Goal: Information Seeking & Learning: Understand process/instructions

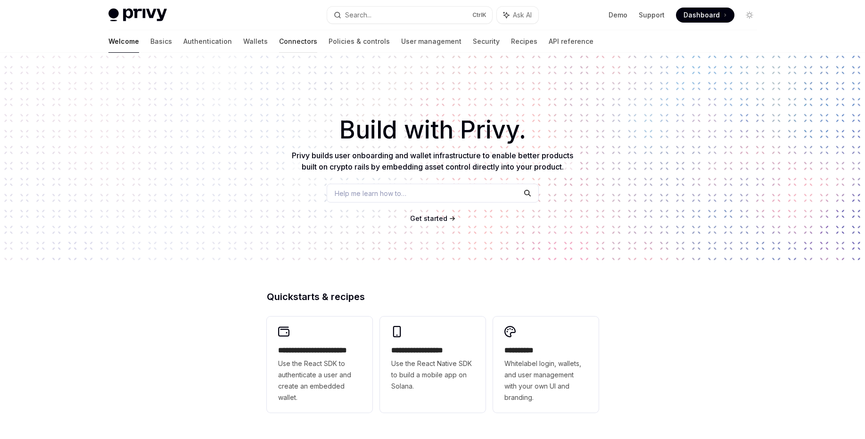
click at [279, 41] on link "Connectors" at bounding box center [298, 41] width 38 height 23
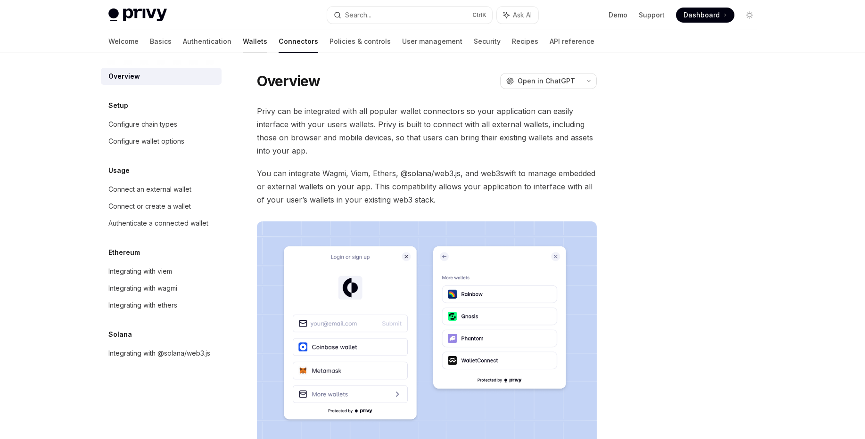
click at [243, 44] on link "Wallets" at bounding box center [255, 41] width 25 height 23
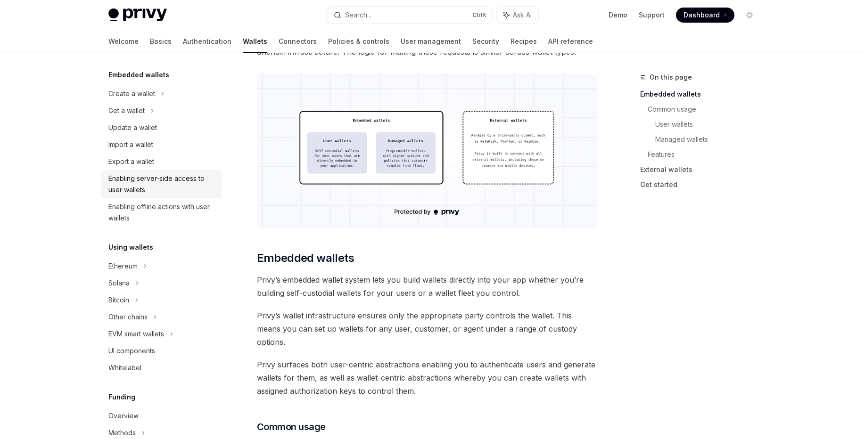
scroll to position [113, 0]
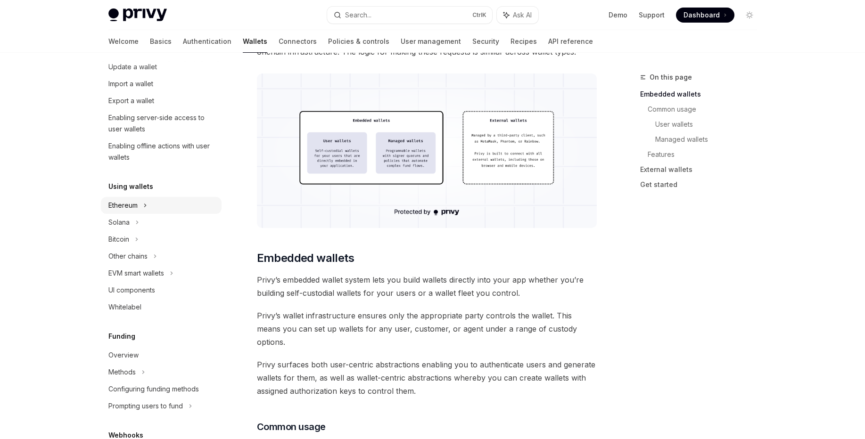
click at [137, 39] on div "Ethereum" at bounding box center [131, 32] width 47 height 11
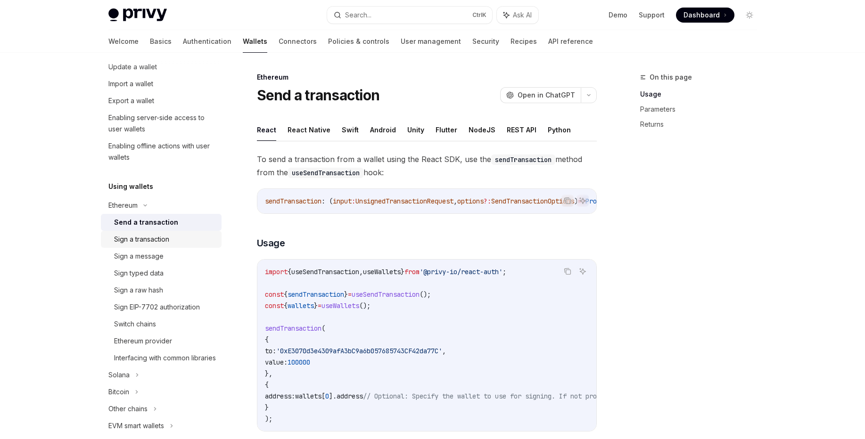
click at [148, 245] on div "Sign a transaction" at bounding box center [141, 239] width 55 height 11
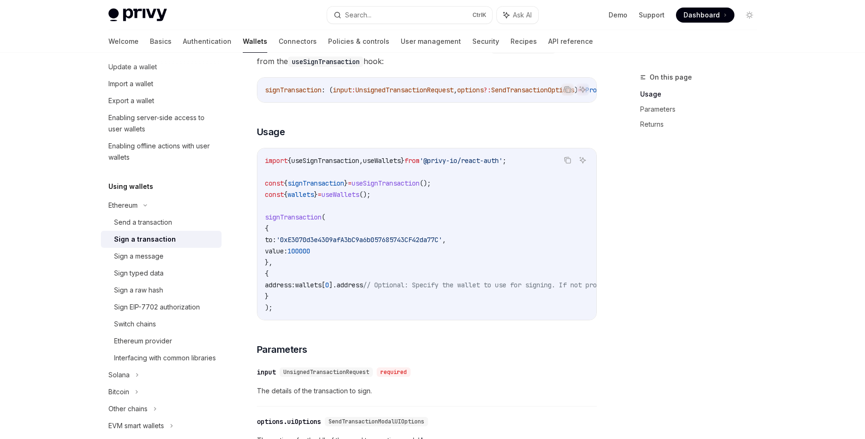
scroll to position [113, 0]
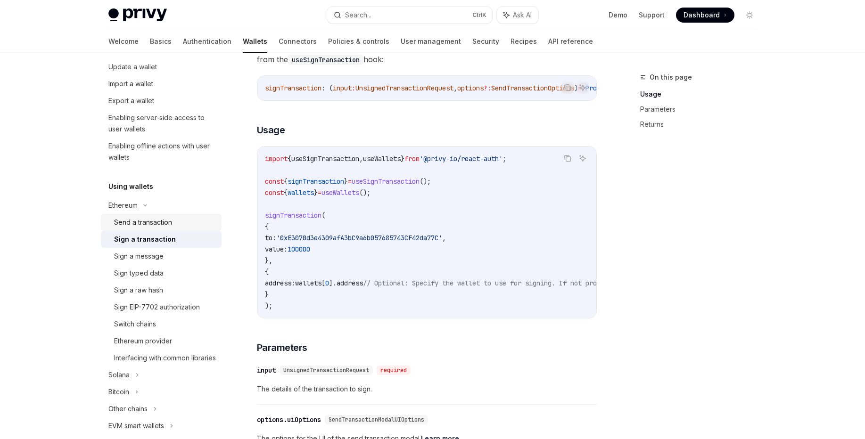
click at [156, 227] on div "Send a transaction" at bounding box center [143, 222] width 58 height 11
type textarea "*"
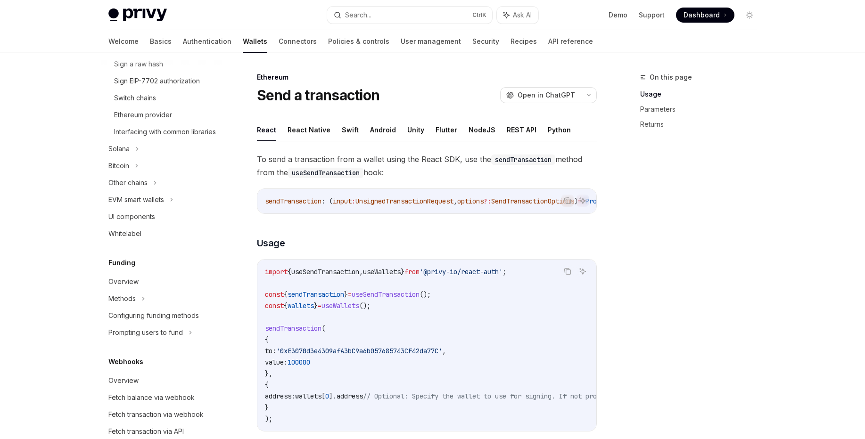
click at [338, 275] on span "useSendTransaction" at bounding box center [325, 272] width 68 height 8
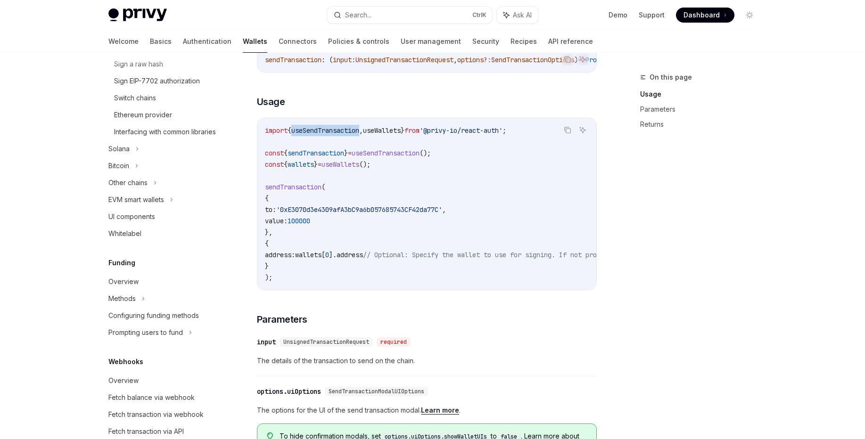
scroll to position [113, 0]
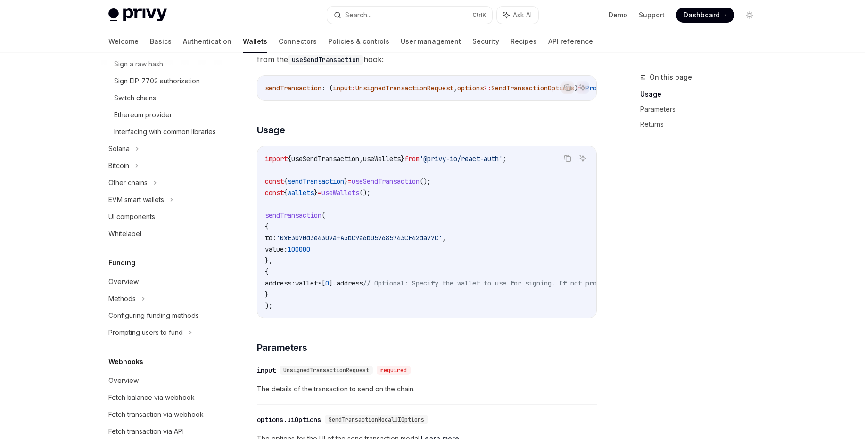
click at [401, 163] on span "useWallets" at bounding box center [382, 159] width 38 height 8
copy code "import { useSendTransaction , useWallets } from '@privy-io/react-auth' ;"
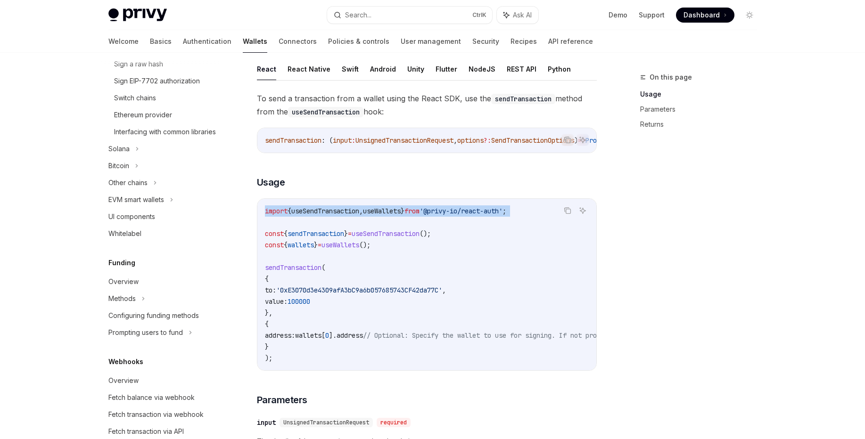
scroll to position [0, 0]
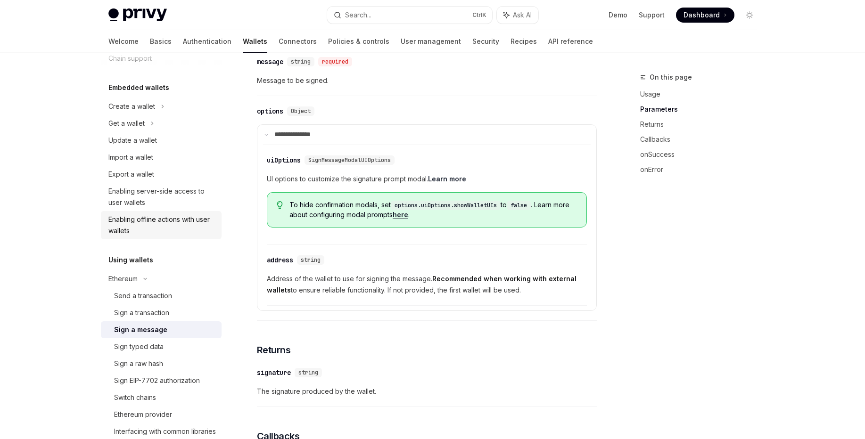
scroll to position [113, 0]
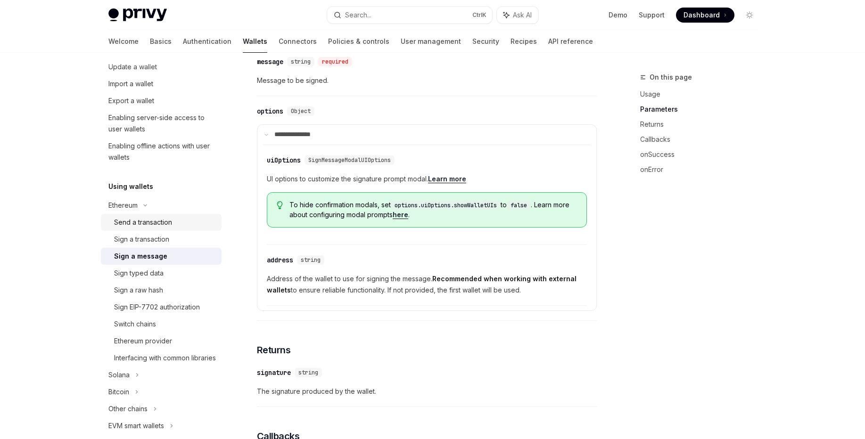
click at [153, 223] on div "Send a transaction" at bounding box center [143, 222] width 58 height 11
type textarea "*"
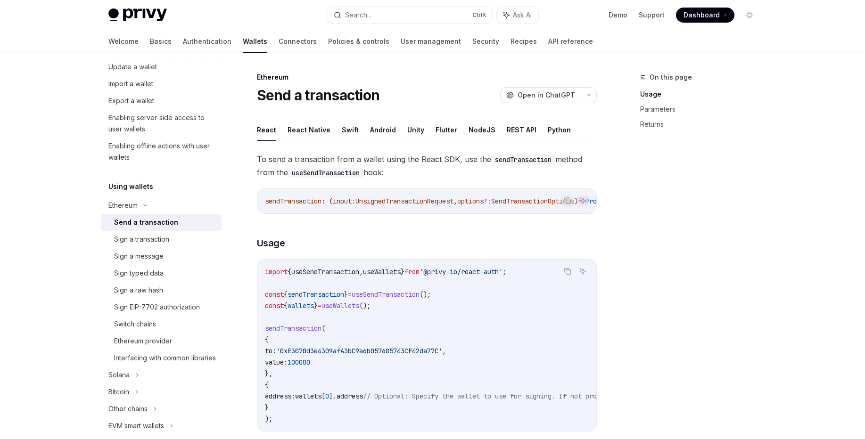
scroll to position [113, 0]
